Goal: Use online tool/utility: Utilize a website feature to perform a specific function

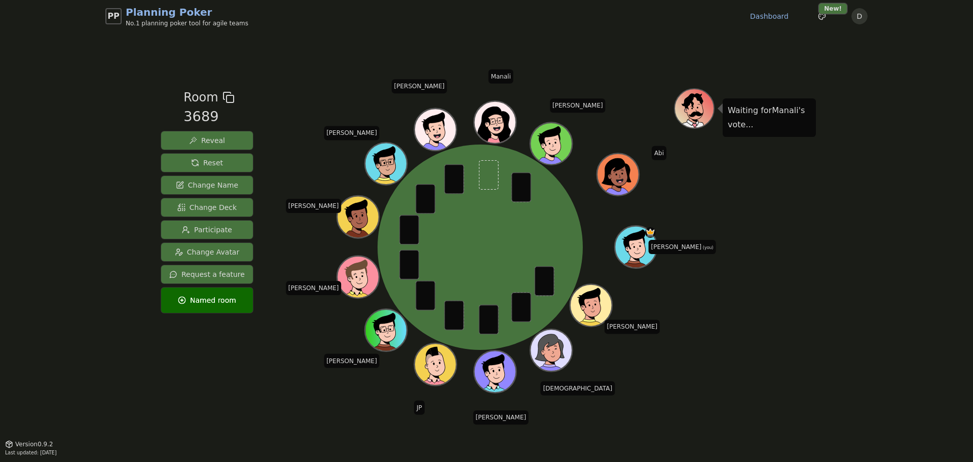
click at [224, 147] on button "Reveal" at bounding box center [207, 140] width 92 height 18
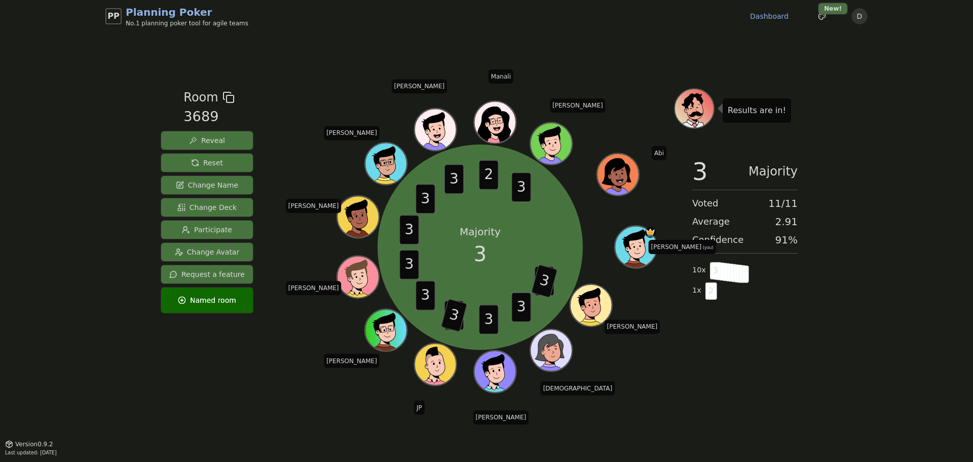
click at [212, 161] on span "Reset" at bounding box center [207, 163] width 32 height 10
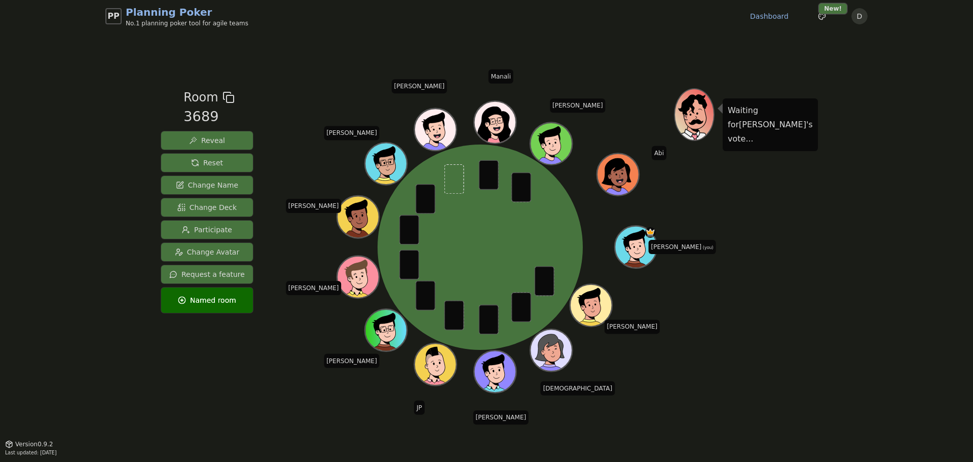
click at [207, 139] on span "Reveal" at bounding box center [207, 140] width 36 height 10
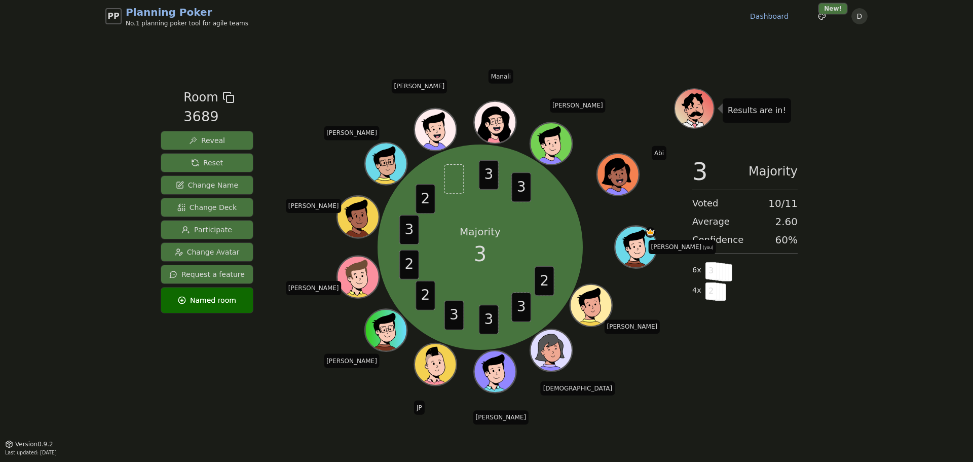
click at [191, 163] on span "Reset" at bounding box center [207, 163] width 32 height 10
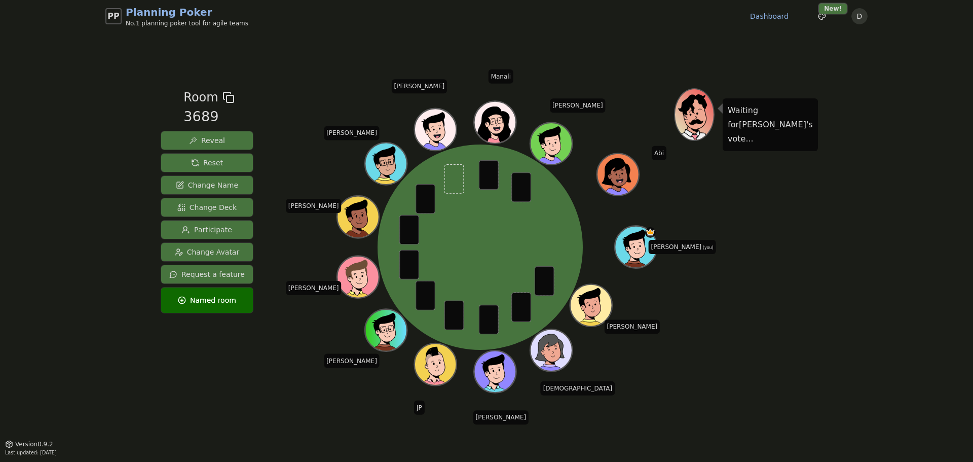
click at [203, 135] on button "Reveal" at bounding box center [207, 140] width 92 height 18
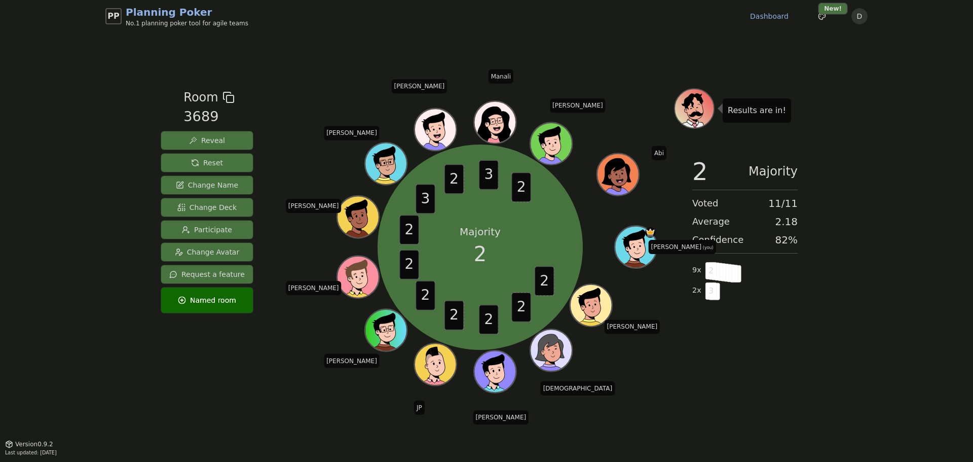
click at [199, 158] on span "Reset" at bounding box center [207, 163] width 32 height 10
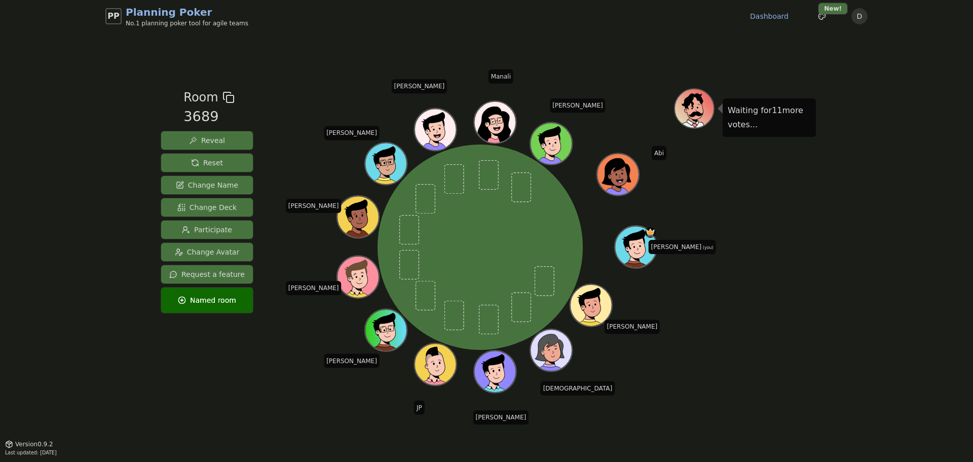
click at [85, 236] on div "PP Planning Poker No.1 planning poker tool for agile teams Dashboard Toggle the…" at bounding box center [486, 231] width 973 height 462
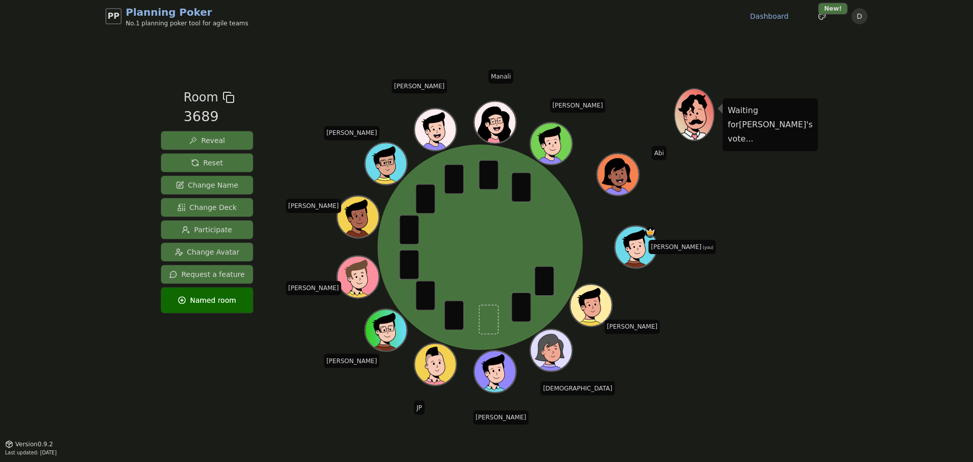
click at [203, 140] on span "Reveal" at bounding box center [207, 140] width 36 height 10
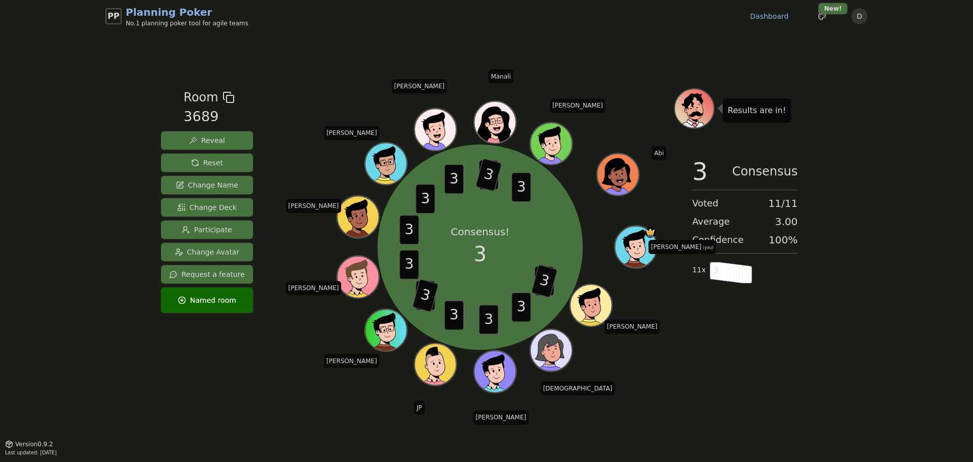
click at [216, 158] on span "Reset" at bounding box center [207, 163] width 32 height 10
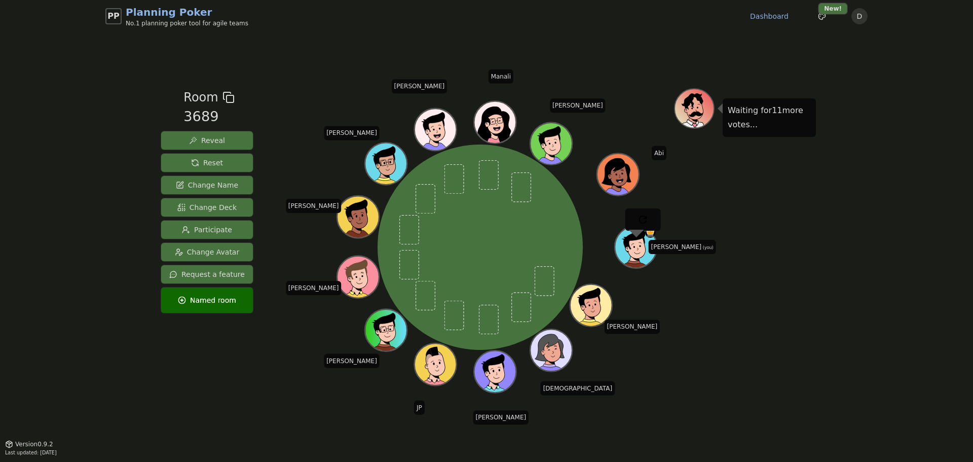
click at [107, 146] on div "PP Planning Poker No.1 planning poker tool for agile teams Dashboard Toggle the…" at bounding box center [486, 231] width 973 height 462
click at [795, 264] on div "Waiting for 10 more votes..." at bounding box center [745, 237] width 142 height 299
click at [797, 221] on div "Waiting for 11 more votes..." at bounding box center [745, 237] width 142 height 299
click at [769, 205] on div "Waiting for 11 more votes..." at bounding box center [745, 237] width 142 height 299
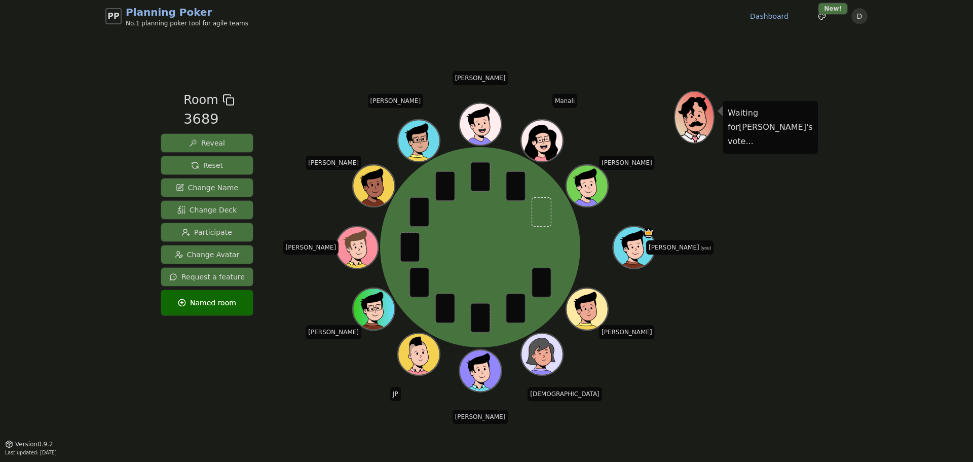
click at [207, 140] on span "Reveal" at bounding box center [207, 143] width 36 height 10
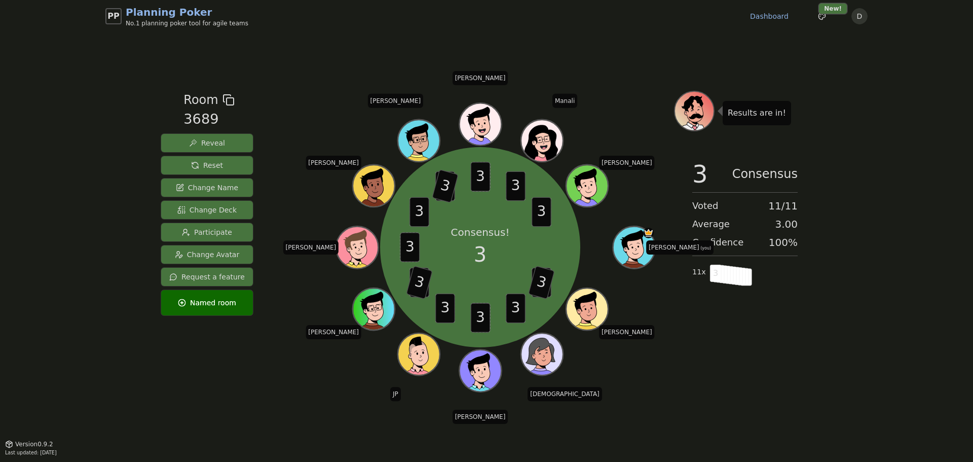
click at [195, 161] on span "Reset" at bounding box center [207, 165] width 32 height 10
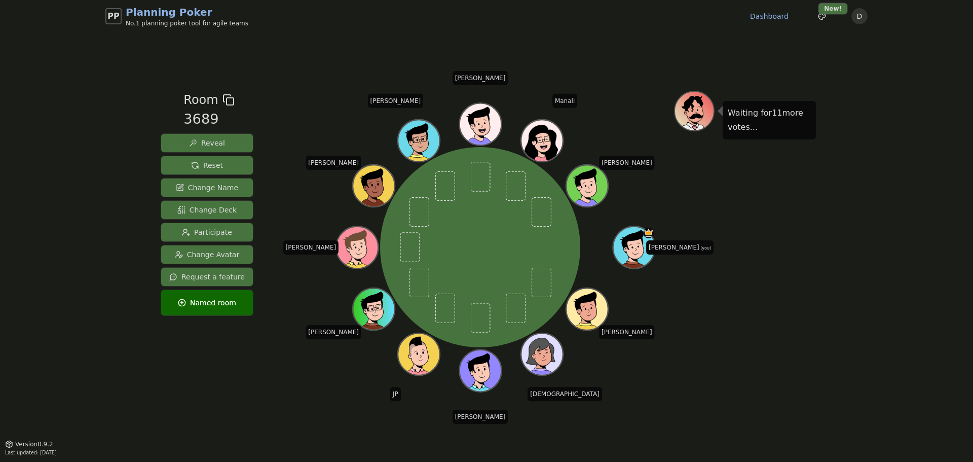
click at [76, 220] on div "PP Planning Poker No.1 planning poker tool for agile teams Dashboard Toggle the…" at bounding box center [486, 231] width 973 height 462
drag, startPoint x: 731, startPoint y: 313, endPoint x: 722, endPoint y: 291, distance: 23.6
click at [726, 301] on div "Waiting for 11 more votes..." at bounding box center [745, 238] width 142 height 294
click at [906, 234] on div "PP Planning Poker No.1 planning poker tool for agile teams Dashboard Toggle the…" at bounding box center [486, 231] width 973 height 462
click at [871, 371] on div "PP Planning Poker No.1 planning poker tool for agile teams Dashboard Toggle the…" at bounding box center [486, 231] width 973 height 462
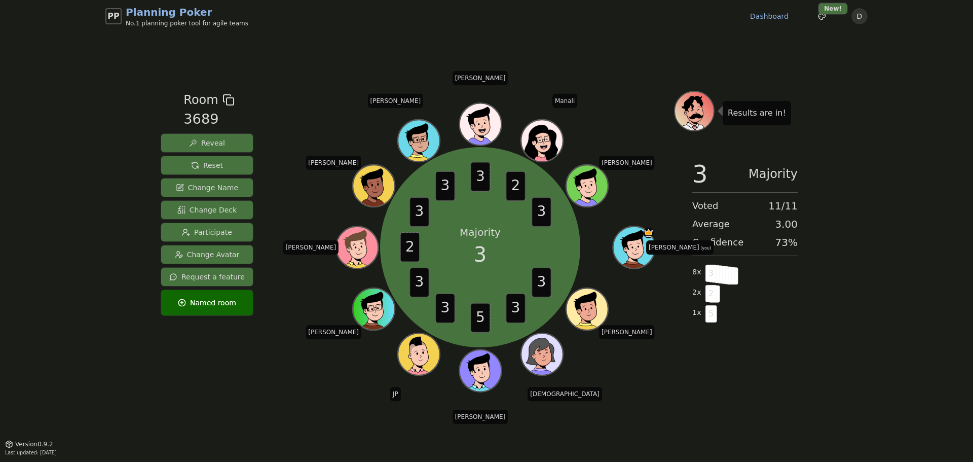
click at [706, 359] on div "Results are in! 3 Majority Voted 11 / 11 Average 3.00 Confidence 73 % 8 x 3 2 x…" at bounding box center [745, 238] width 142 height 294
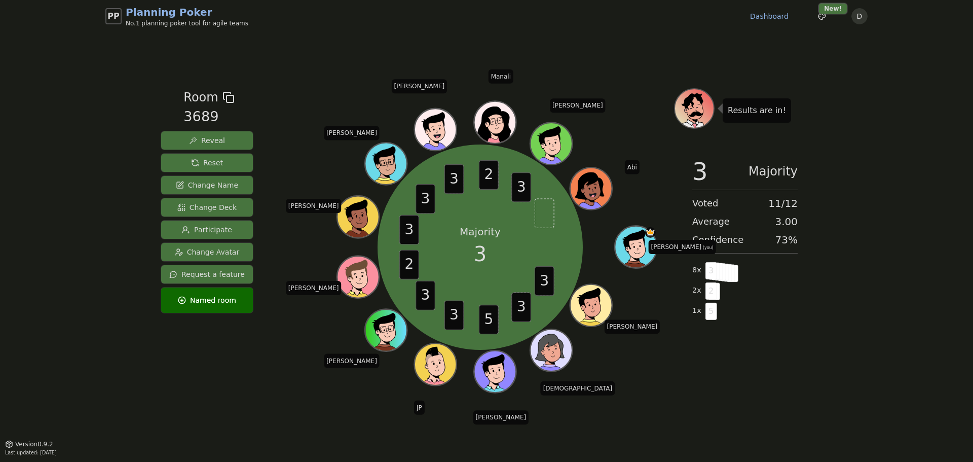
click at [743, 357] on div "Results are in! 3 Majority Voted 11 / 12 Average 3.00 Confidence 73 % 8 x 3 2 x…" at bounding box center [745, 237] width 142 height 299
click at [208, 165] on span "Reset" at bounding box center [207, 163] width 32 height 10
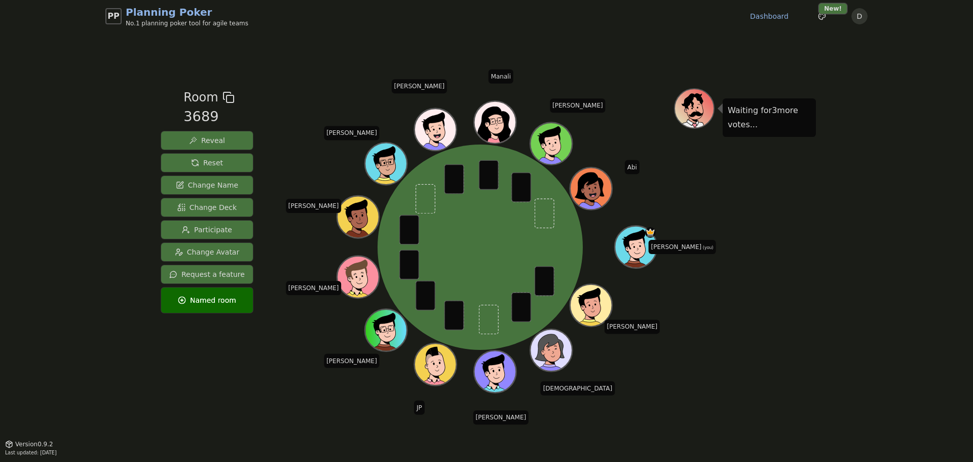
click at [209, 137] on span "Reveal" at bounding box center [207, 140] width 36 height 10
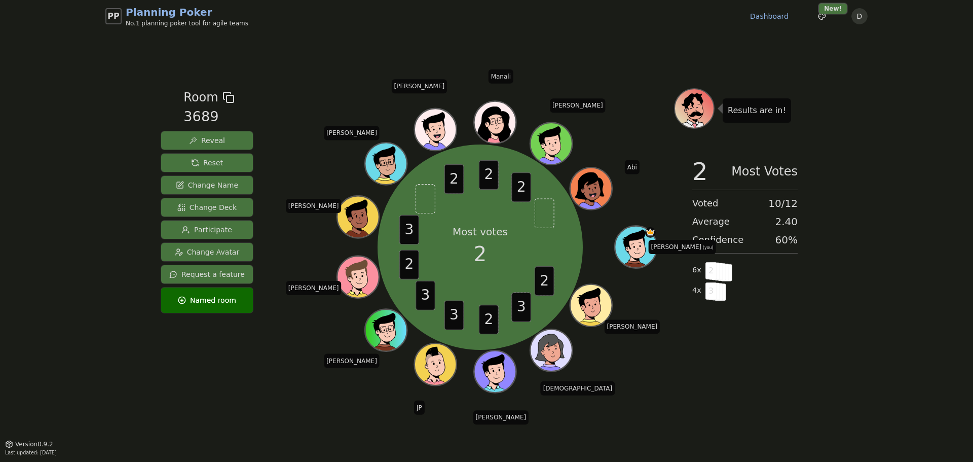
click at [202, 161] on span "Reset" at bounding box center [207, 163] width 32 height 10
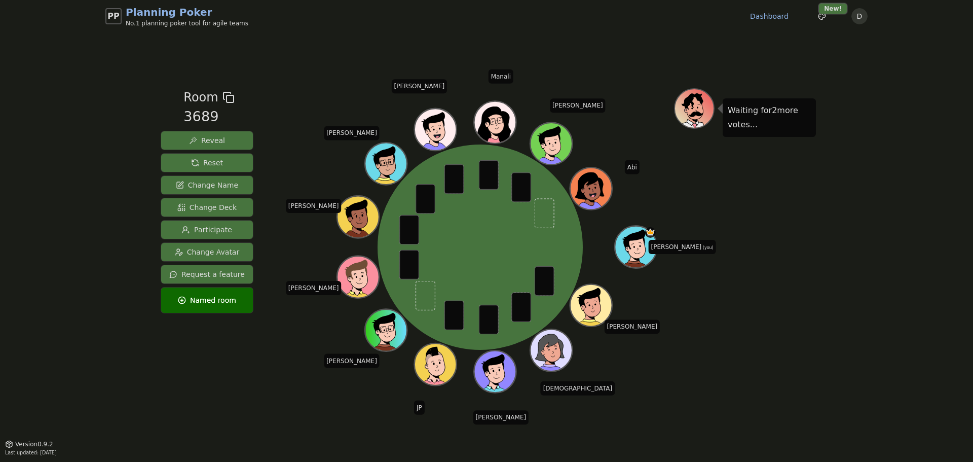
click at [210, 137] on span "Reveal" at bounding box center [207, 140] width 36 height 10
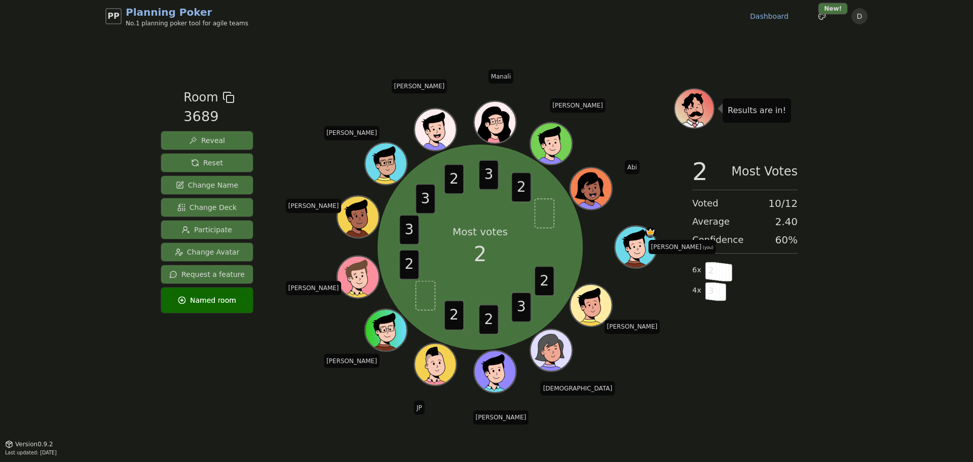
click at [203, 158] on span "Reset" at bounding box center [207, 163] width 32 height 10
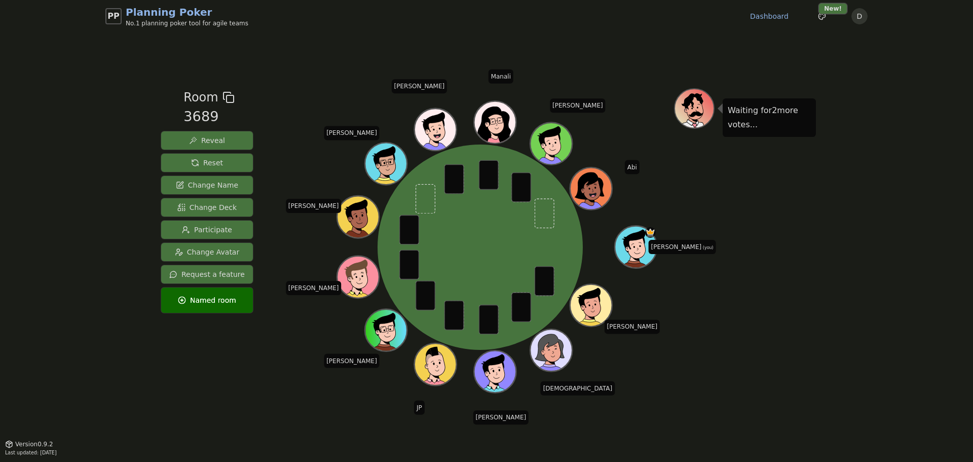
click at [220, 137] on span "Reveal" at bounding box center [207, 140] width 36 height 10
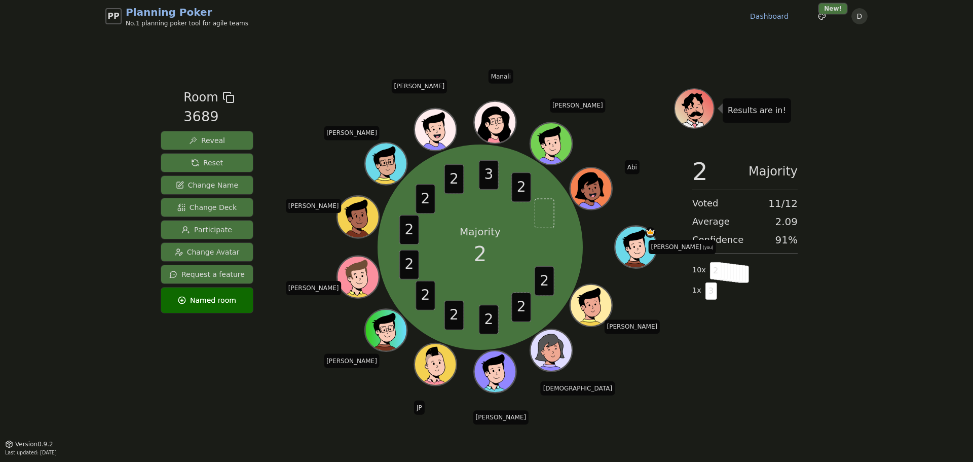
click at [178, 165] on button "Reset" at bounding box center [207, 163] width 92 height 18
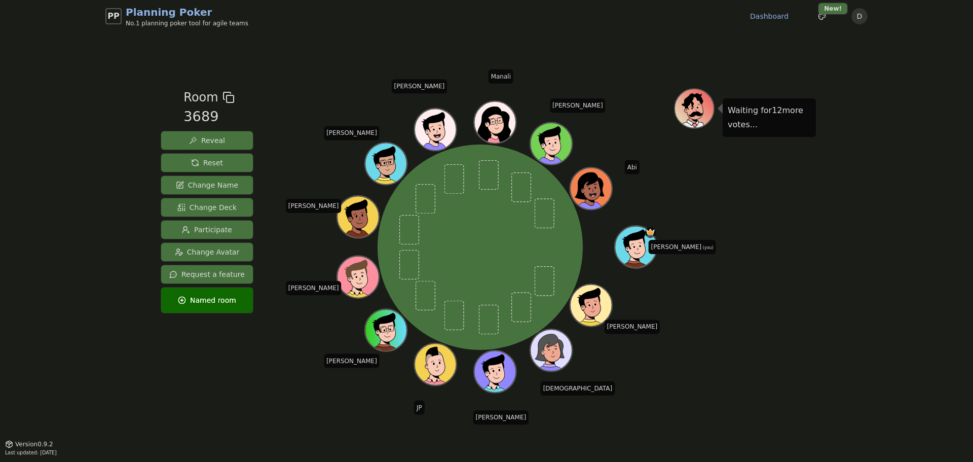
click at [218, 162] on button "Reset" at bounding box center [207, 163] width 92 height 18
click at [34, 112] on div "PP Planning Poker No.1 planning poker tool for agile teams Dashboard Toggle the…" at bounding box center [486, 231] width 973 height 462
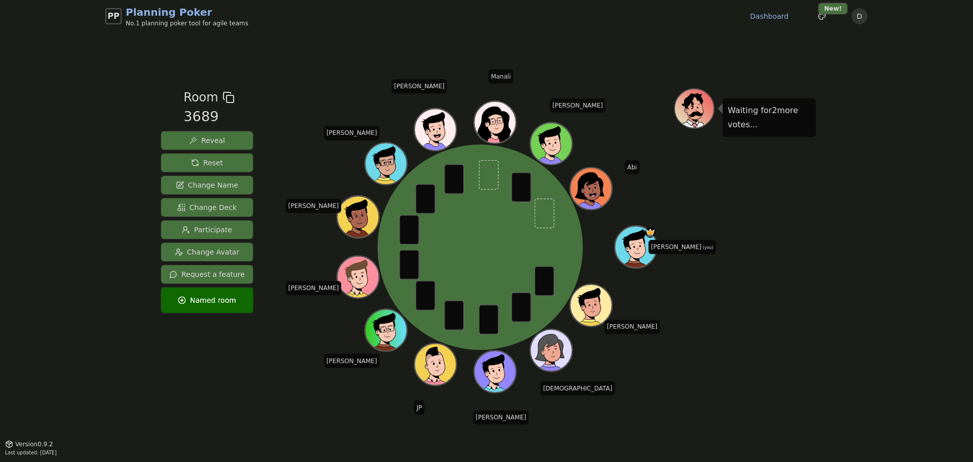
click at [222, 142] on button "Reveal" at bounding box center [207, 140] width 92 height 18
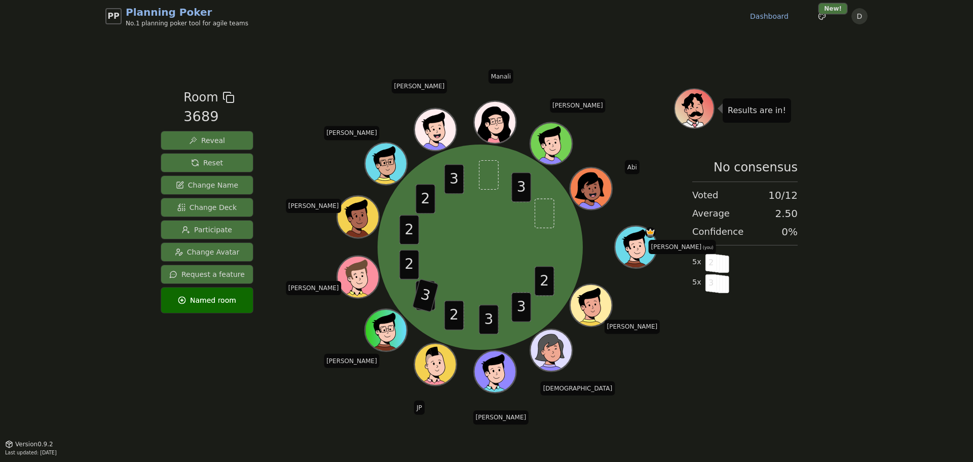
click at [191, 162] on span "Reset" at bounding box center [207, 163] width 32 height 10
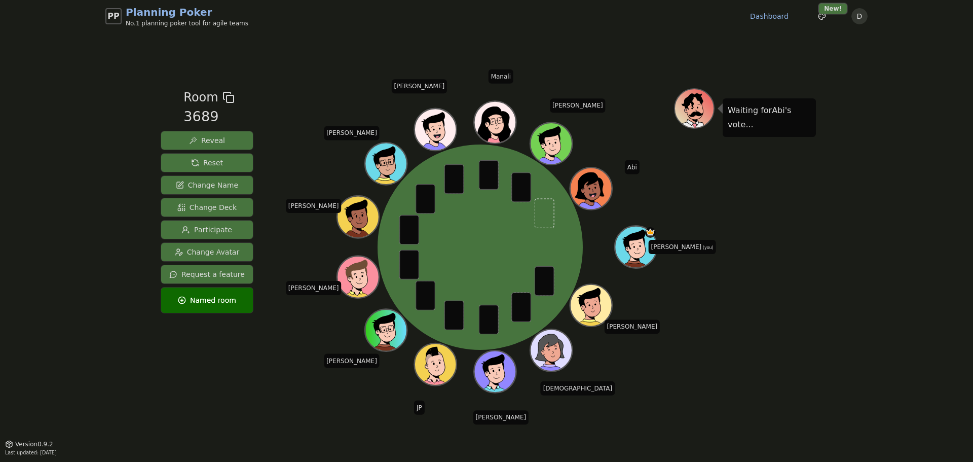
click at [221, 136] on button "Reveal" at bounding box center [207, 140] width 92 height 18
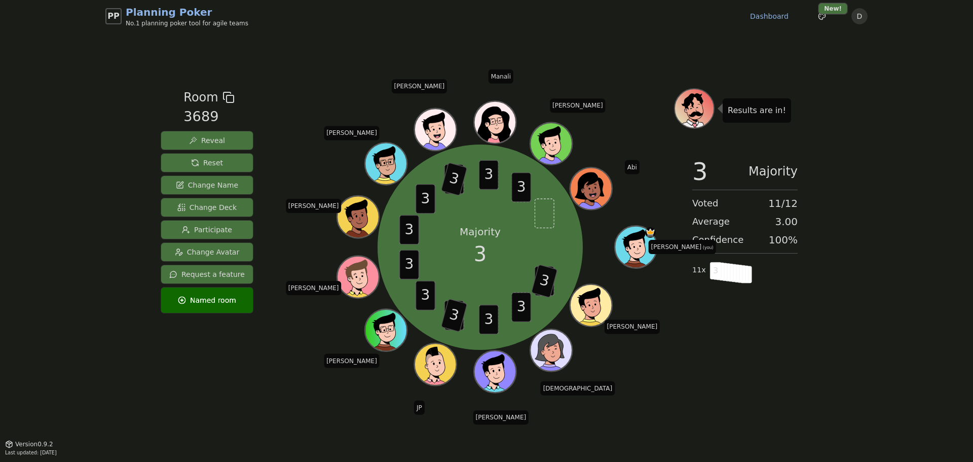
click at [195, 161] on span "Reset" at bounding box center [207, 163] width 32 height 10
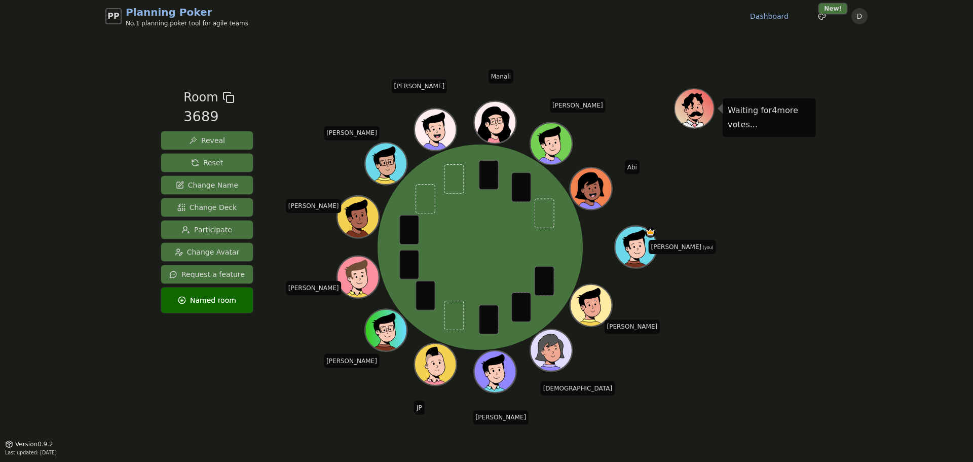
click at [227, 134] on button "Reveal" at bounding box center [207, 140] width 92 height 18
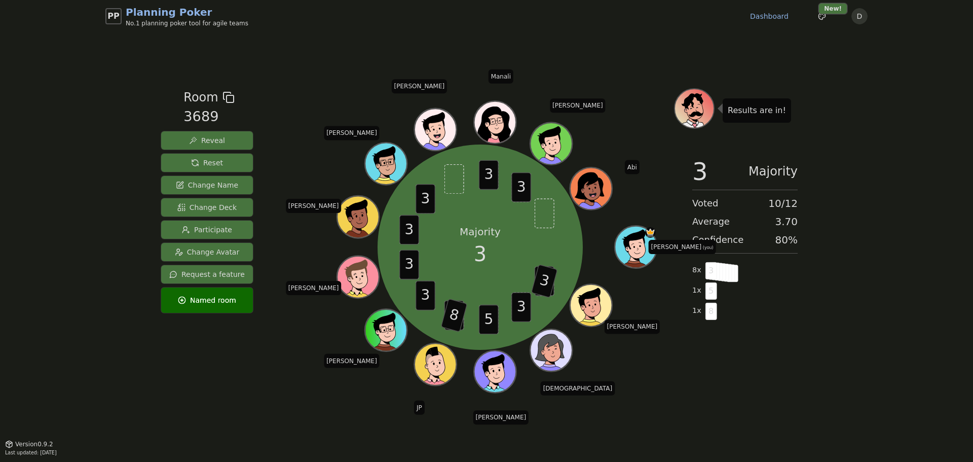
click at [216, 161] on span "Reset" at bounding box center [207, 163] width 32 height 10
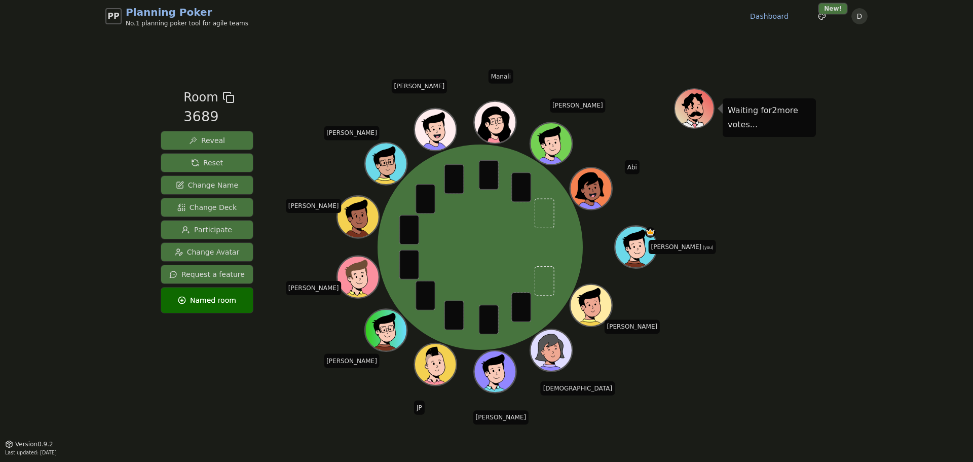
click at [219, 135] on span "Reveal" at bounding box center [207, 140] width 36 height 10
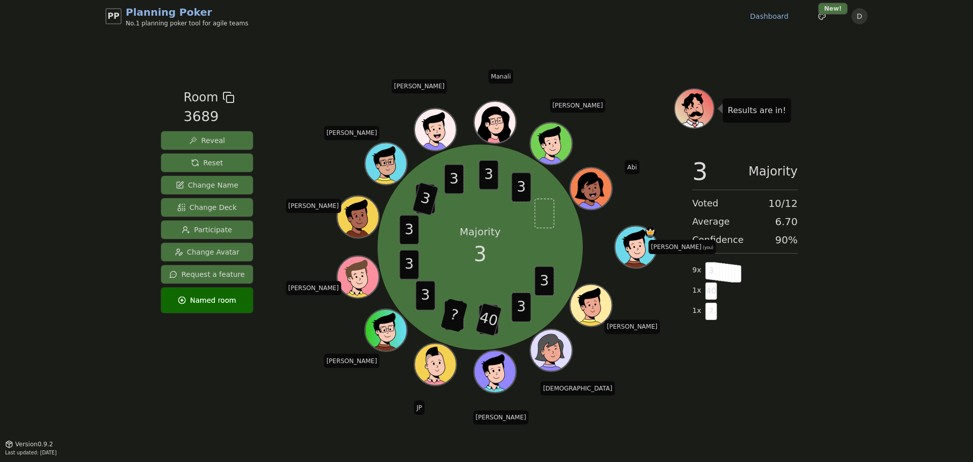
click at [188, 158] on button "Reset" at bounding box center [207, 163] width 92 height 18
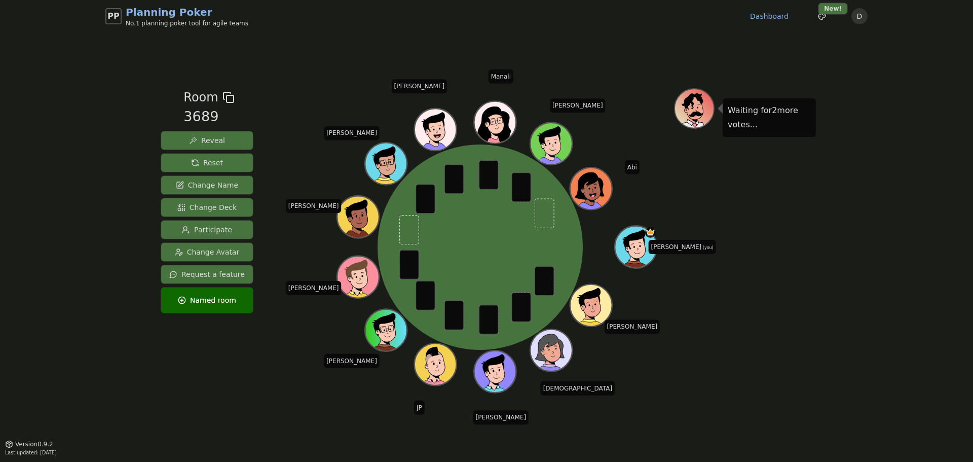
click at [192, 139] on span "Reveal" at bounding box center [207, 140] width 36 height 10
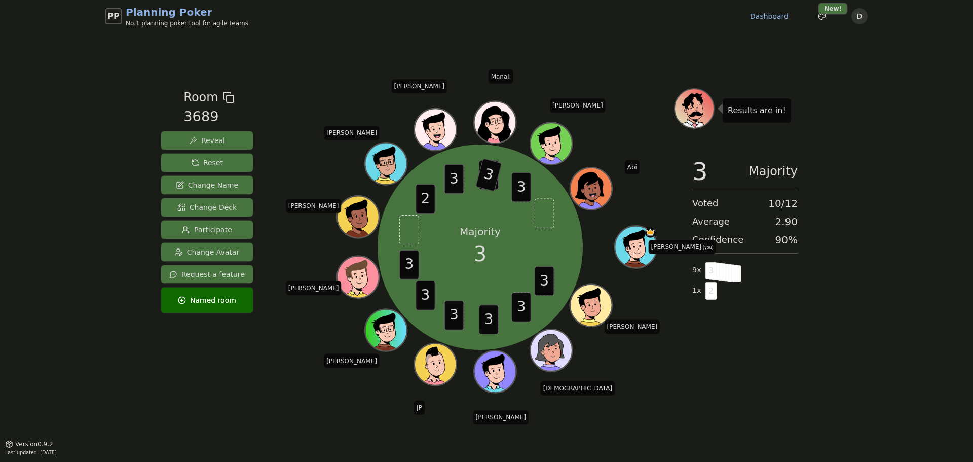
click at [219, 161] on button "Reset" at bounding box center [207, 163] width 92 height 18
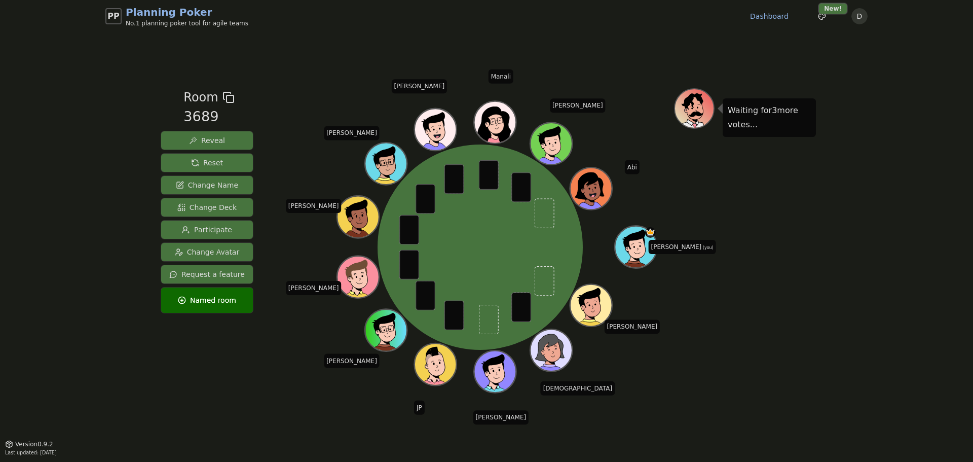
click at [203, 136] on span "Reveal" at bounding box center [207, 140] width 36 height 10
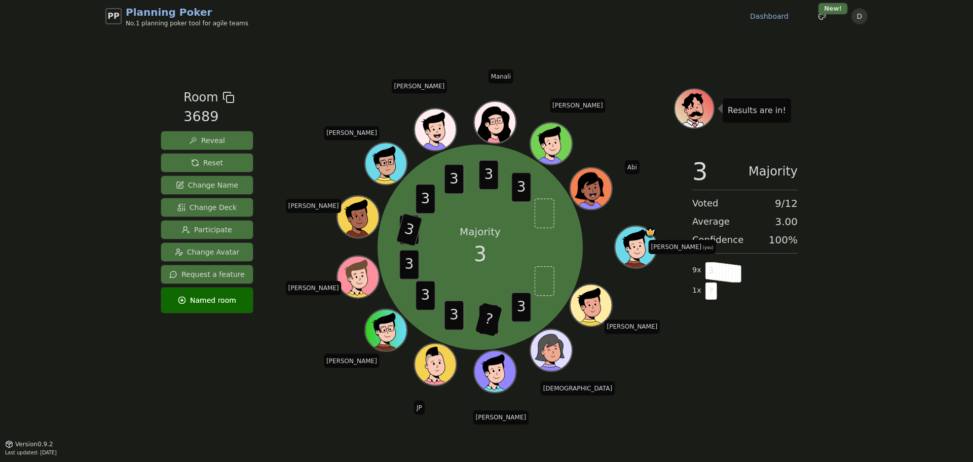
click at [192, 154] on button "Reset" at bounding box center [207, 163] width 92 height 18
